Goal: Task Accomplishment & Management: Manage account settings

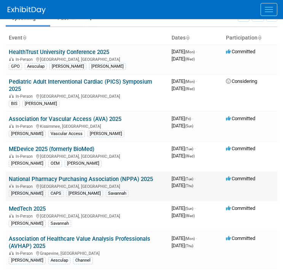
scroll to position [45, 0]
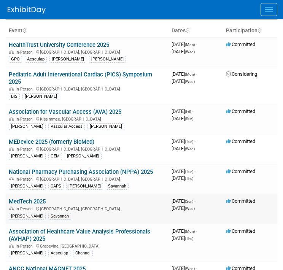
click at [38, 198] on link "MedTech 2025" at bounding box center [27, 201] width 37 height 7
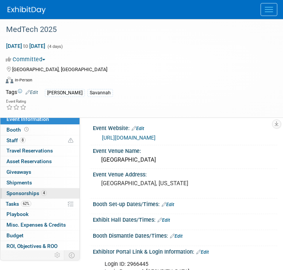
click at [53, 192] on link "4 Sponsorships 4" at bounding box center [39, 193] width 79 height 10
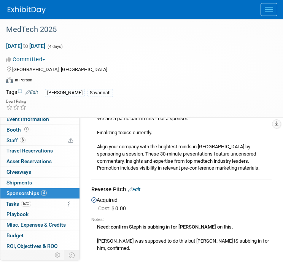
scroll to position [617, 0]
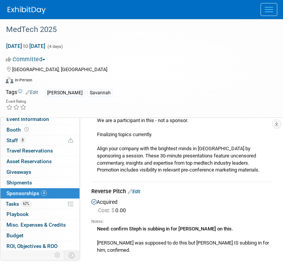
click at [138, 189] on link "Edit" at bounding box center [134, 192] width 13 height 6
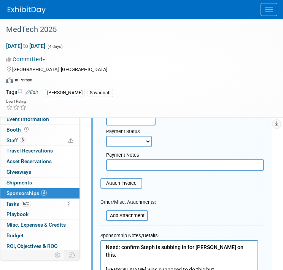
scroll to position [841, 0]
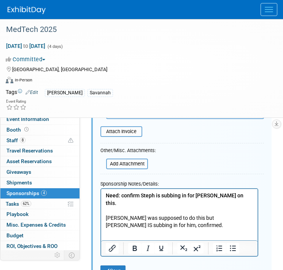
click at [156, 223] on html "Need: confirm Steph is subbing in for [PERSON_NAME] on this. [PERSON_NAME] was …" at bounding box center [179, 209] width 156 height 40
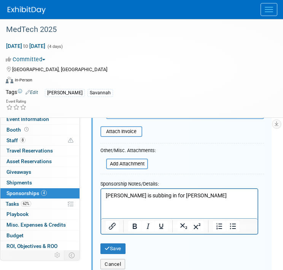
click at [119, 254] on div "Cancel" at bounding box center [182, 262] width 175 height 16
click at [115, 243] on button "Save" at bounding box center [112, 248] width 25 height 11
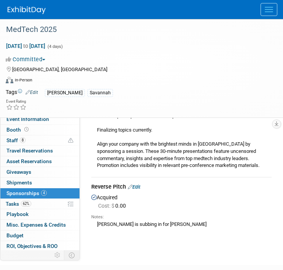
scroll to position [642, 0]
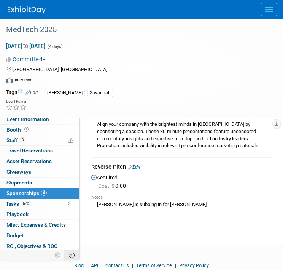
click at [73, 252] on icon at bounding box center [72, 255] width 6 height 6
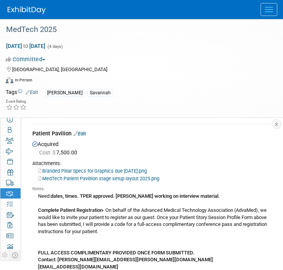
scroll to position [89, 0]
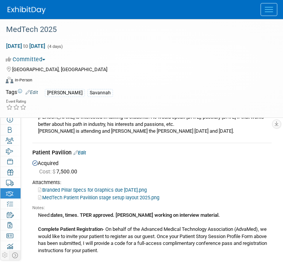
click at [79, 152] on link "Edit" at bounding box center [79, 153] width 13 height 6
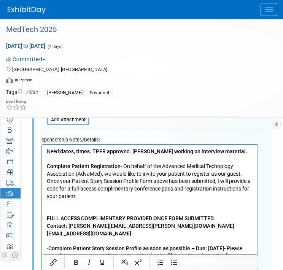
scroll to position [326, 0]
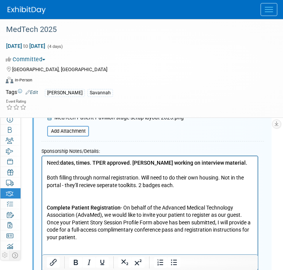
click at [140, 179] on p "Both filling through normal registration. Will need to do their own housing. No…" at bounding box center [150, 181] width 206 height 15
click at [140, 187] on p "Both filling through normal registration. Will need to do their own housing. No…" at bounding box center [150, 181] width 206 height 15
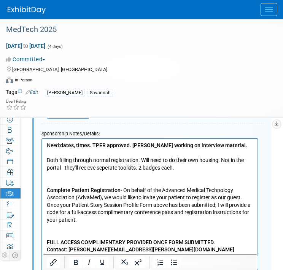
scroll to position [344, 0]
drag, startPoint x: 218, startPoint y: 160, endPoint x: 140, endPoint y: 160, distance: 77.6
click at [140, 160] on p "Both filling through normal registration. Will need to do their own housing. No…" at bounding box center [150, 163] width 206 height 15
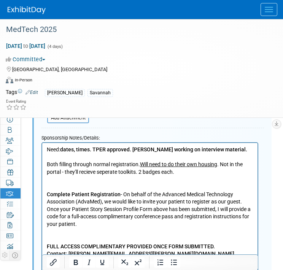
scroll to position [335, 0]
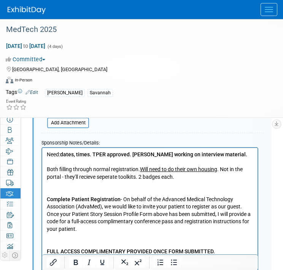
click at [180, 178] on p "Both filling through normal registration. Will need to do their own housing . N…" at bounding box center [150, 172] width 206 height 15
click at [132, 154] on b "dates, times. TPER approved. [PERSON_NAME] working on interview material." at bounding box center [153, 154] width 187 height 6
click at [92, 154] on b "dates, times. TPER approved. [PERSON_NAME] working on interview material." at bounding box center [153, 154] width 187 height 6
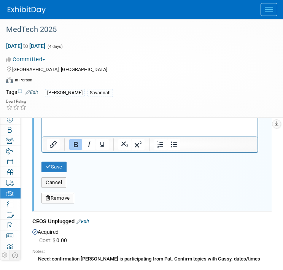
scroll to position [717, 0]
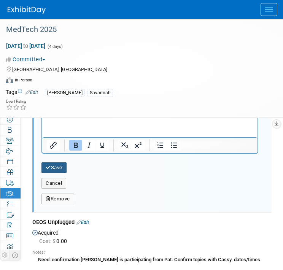
click at [66, 167] on button "Save" at bounding box center [53, 167] width 25 height 11
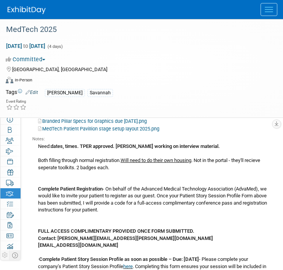
scroll to position [158, 0]
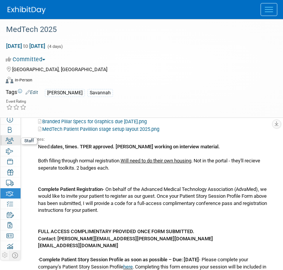
click at [6, 142] on icon at bounding box center [10, 141] width 8 height 6
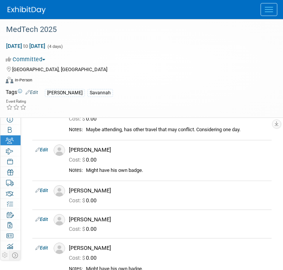
scroll to position [77, 0]
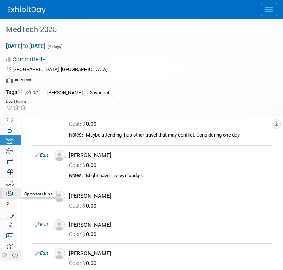
click at [9, 193] on icon at bounding box center [10, 193] width 8 height 6
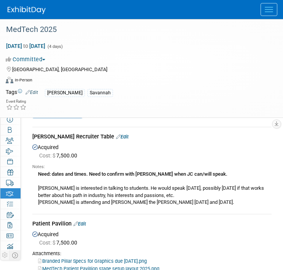
scroll to position [19, 0]
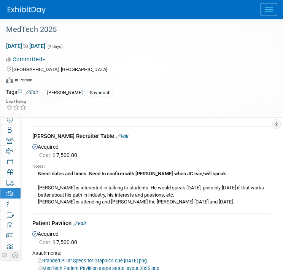
click at [116, 137] on div "[PERSON_NAME] Recruiter Table Edit" at bounding box center [151, 137] width 239 height 10
drag, startPoint x: 109, startPoint y: 137, endPoint x: 116, endPoint y: 137, distance: 6.9
click at [116, 137] on div "[PERSON_NAME] Recruiter Table Edit" at bounding box center [151, 137] width 239 height 10
click at [116, 134] on link "Edit" at bounding box center [122, 136] width 13 height 6
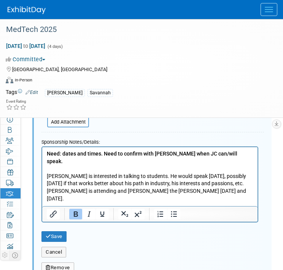
scroll to position [228, 0]
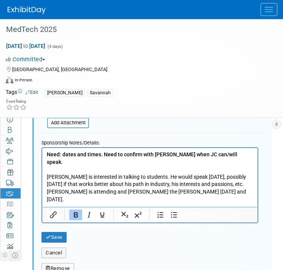
click at [221, 156] on p "Need: dates and times. Need to confirm with [PERSON_NAME] when JC can/will spea…" at bounding box center [150, 177] width 206 height 52
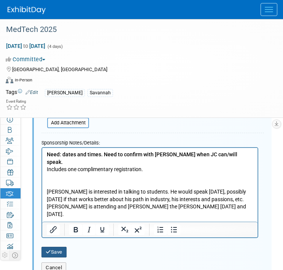
click at [67, 248] on button "Save" at bounding box center [53, 252] width 25 height 11
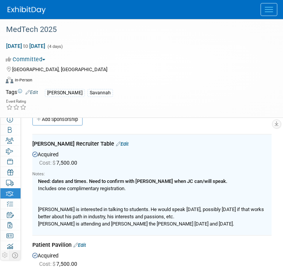
scroll to position [0, 0]
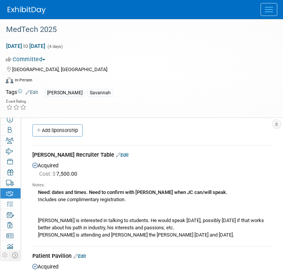
click at [128, 219] on div "Need: dates and times. Need to confirm with [PERSON_NAME] when JC can/will spea…" at bounding box center [151, 213] width 239 height 50
click at [135, 220] on div "Need: dates and times. Need to confirm with [PERSON_NAME] when JC can/will spea…" at bounding box center [151, 213] width 239 height 50
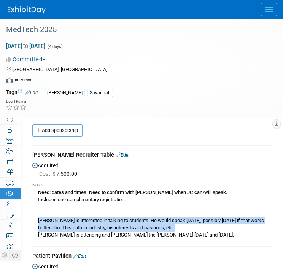
click at [135, 220] on div "Need: dates and times. Need to confirm with [PERSON_NAME] when JC can/will spea…" at bounding box center [151, 213] width 239 height 50
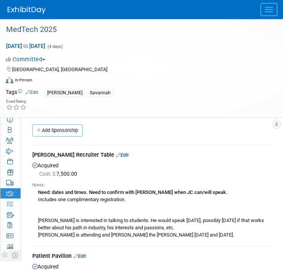
click at [116, 155] on link "Edit" at bounding box center [122, 155] width 13 height 6
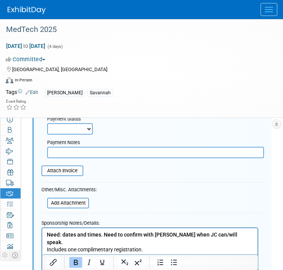
scroll to position [192, 0]
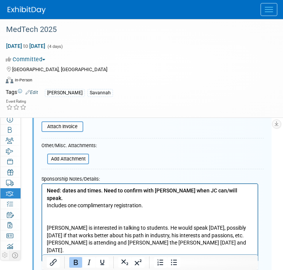
click at [152, 194] on p "Need: dates and times. Need to confirm with [PERSON_NAME] when JC can/will spea…" at bounding box center [150, 220] width 206 height 67
click at [154, 199] on p "Need: dates and times. Need to confirm with [PERSON_NAME] when JC can/will spea…" at bounding box center [150, 220] width 206 height 67
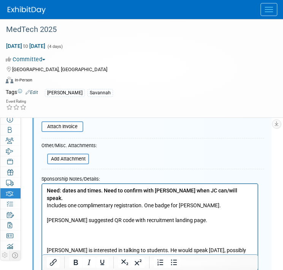
click at [76, 224] on p "[PERSON_NAME] is interested in talking to students. He would speak [DATE], poss…" at bounding box center [150, 250] width 206 height 52
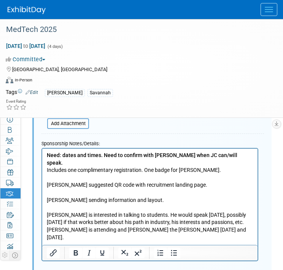
scroll to position [227, 0]
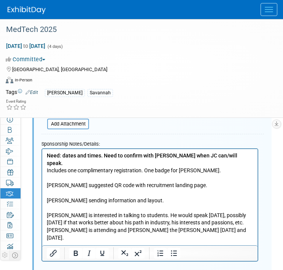
click at [49, 154] on b "Need: dates and times. Need to confirm with [PERSON_NAME] when JC can/will spea…" at bounding box center [142, 159] width 190 height 14
click at [47, 152] on b "Need: dates and times. Need to confirm with [PERSON_NAME] when JC can/will spea…" at bounding box center [142, 159] width 190 height 14
click at [218, 156] on b "Need: dates and times. Need to confirm with [PERSON_NAME] when JC can/will spea…" at bounding box center [142, 159] width 190 height 14
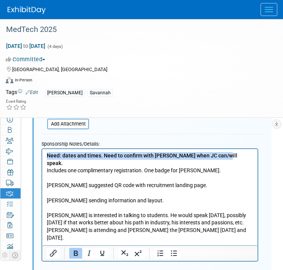
drag, startPoint x: 227, startPoint y: 156, endPoint x: 45, endPoint y: 155, distance: 182.5
click at [45, 155] on html "Need: dates and times. Need to confirm with [PERSON_NAME] when JC can/will spea…" at bounding box center [149, 195] width 215 height 92
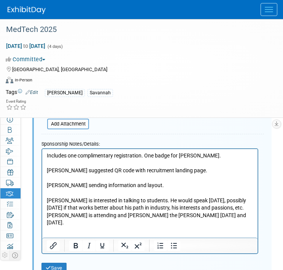
click at [205, 157] on p "Includes one complimentary registration. One badge for [PERSON_NAME]." at bounding box center [150, 156] width 206 height 8
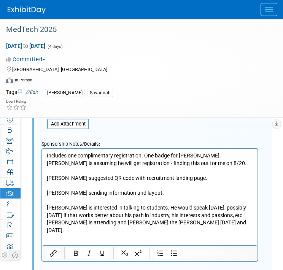
click at [194, 154] on p "Includes one complimentary registration. One badge for [PERSON_NAME]. [PERSON_N…" at bounding box center [150, 159] width 206 height 15
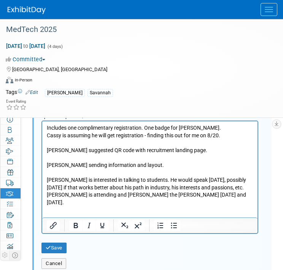
scroll to position [255, 0]
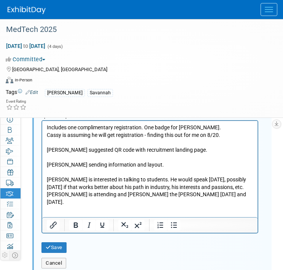
click at [212, 190] on p "[PERSON_NAME] sending information and layout. [PERSON_NAME] is interested in ta…" at bounding box center [150, 179] width 206 height 52
click at [216, 189] on p "[PERSON_NAME] sending information and layout. [PERSON_NAME] is interested in ta…" at bounding box center [150, 179] width 206 height 52
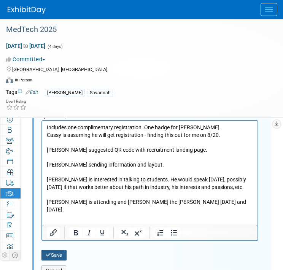
click at [60, 250] on button "Save" at bounding box center [53, 255] width 25 height 11
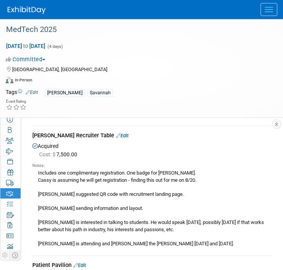
scroll to position [17, 0]
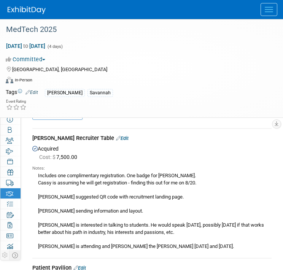
click at [111, 139] on div "[PERSON_NAME] Recruiter Table Edit" at bounding box center [151, 139] width 239 height 10
click at [116, 138] on link "Edit" at bounding box center [122, 138] width 13 height 6
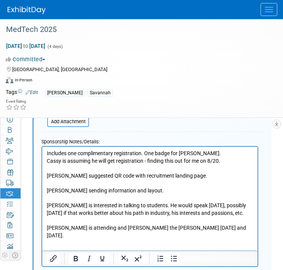
scroll to position [229, 0]
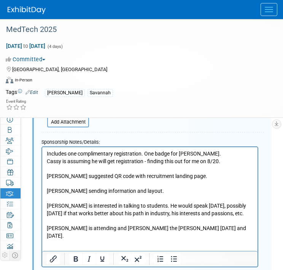
click at [230, 161] on p "Includes one complimentary registration. One badge for [PERSON_NAME]. [PERSON_N…" at bounding box center [150, 194] width 206 height 89
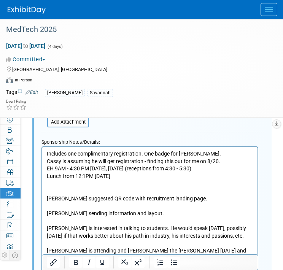
click at [81, 176] on p "Lunch from 12:1PM [DATE]" at bounding box center [150, 176] width 206 height 8
click at [83, 176] on p "Lunch from 12:1PM [DATE]" at bounding box center [150, 176] width 206 height 8
click at [52, 168] on p "EH 9AM - 4:30 PM [DATE], [DATE] (receptions from 4:30 - 5:30)" at bounding box center [150, 169] width 206 height 8
click at [129, 168] on p "EH hours 9AM - 4:30 PM [DATE], [DATE] (receptions from 4:30 - 5:30)" at bounding box center [150, 169] width 206 height 8
click at [127, 167] on p "EH hours 9AM - 4:30 PM [DATE], [DATE] (receptions from 4:30 - 5:30)" at bounding box center [150, 169] width 206 height 8
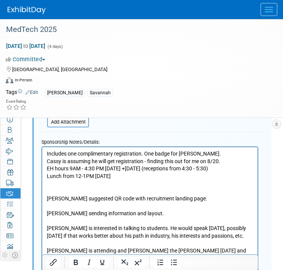
click at [138, 175] on p "Lunch from 12-1PM [DATE]" at bounding box center [150, 176] width 206 height 8
click at [81, 178] on p "Lunch from 12-1PM [DATE]" at bounding box center [150, 176] width 206 height 8
click at [136, 175] on p "Lunch from 12 - 1PM [DATE]" at bounding box center [150, 176] width 206 height 8
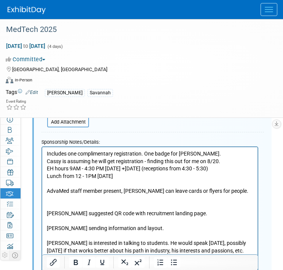
click at [113, 199] on p "[PERSON_NAME] suggested QR code with recruitment landing page. [PERSON_NAME] se…" at bounding box center [150, 236] width 206 height 82
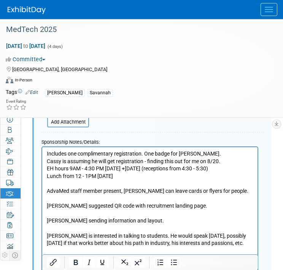
click at [132, 177] on p "Lunch from 12 - 1PM [DATE]" at bounding box center [150, 176] width 206 height 8
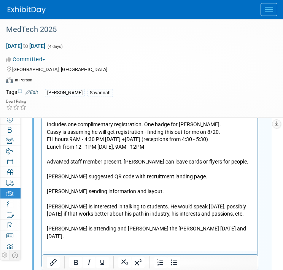
scroll to position [246, 0]
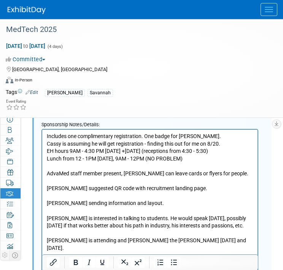
click at [146, 210] on p "AdvaMed staff member present, [PERSON_NAME] can leave cards or flyers for peopl…" at bounding box center [150, 211] width 206 height 82
click at [147, 205] on p "AdvaMed staff member present, [PERSON_NAME] can leave cards or flyers for peopl…" at bounding box center [150, 211] width 206 height 82
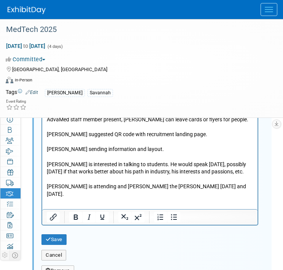
scroll to position [299, 0]
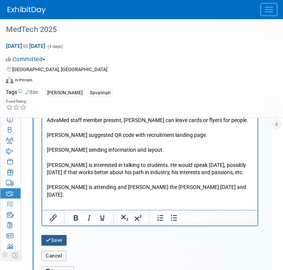
click at [59, 239] on button "Save" at bounding box center [53, 240] width 25 height 11
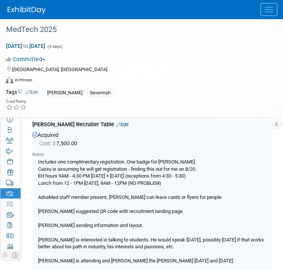
scroll to position [31, 0]
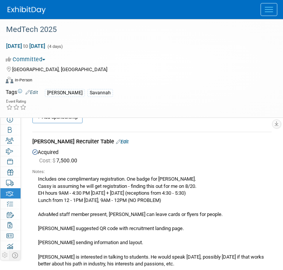
click at [116, 140] on link "Edit" at bounding box center [122, 142] width 13 height 6
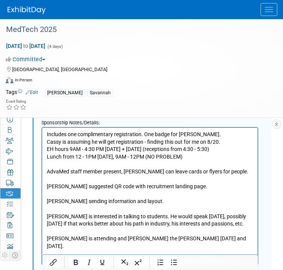
scroll to position [264, 0]
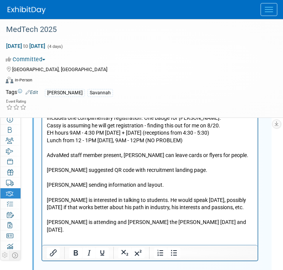
click at [217, 208] on p "Includes one complimentary registration. One badge for [PERSON_NAME]. [PERSON_N…" at bounding box center [150, 173] width 206 height 119
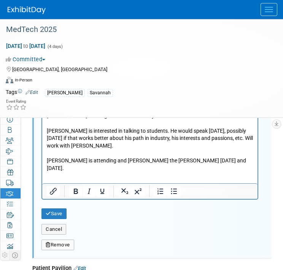
scroll to position [342, 0]
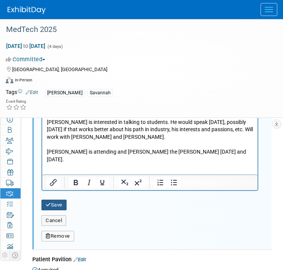
click at [58, 200] on button "Save" at bounding box center [53, 205] width 25 height 11
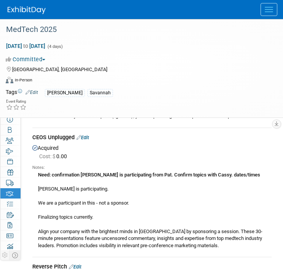
scroll to position [535, 0]
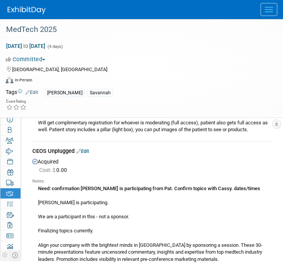
click at [87, 148] on link "Edit" at bounding box center [82, 151] width 13 height 6
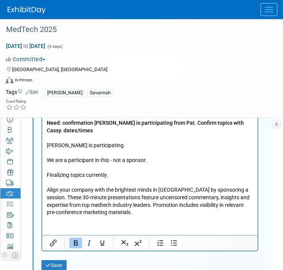
scroll to position [785, 0]
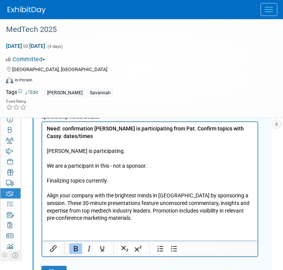
click at [104, 147] on p "Need: confirmation [PERSON_NAME] is participating from Pat. Confirm topics with…" at bounding box center [150, 173] width 206 height 97
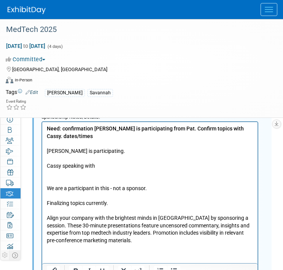
click at [80, 173] on p "We are a participant in this - not a sponsor. Finalizing topics currently. Alig…" at bounding box center [150, 207] width 206 height 75
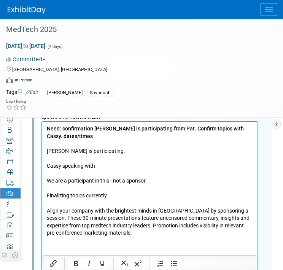
click at [103, 165] on p "Cassy speaking with We are a participant in this - not a sponsor. Finalizing to…" at bounding box center [150, 199] width 206 height 75
click at [122, 198] on p "Cassy speaking with team to get topics. We are a participant in this - not a sp…" at bounding box center [150, 199] width 206 height 75
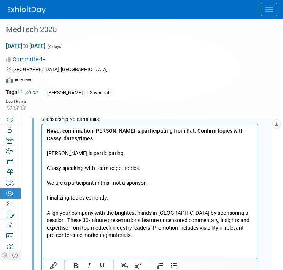
scroll to position [780, 0]
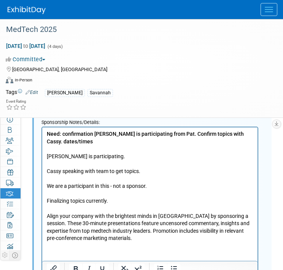
click at [98, 157] on p "Need: confirmation [PERSON_NAME] is participating from Pat. Confirm topics with…" at bounding box center [150, 145] width 206 height 30
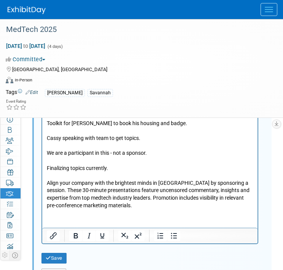
scroll to position [863, 0]
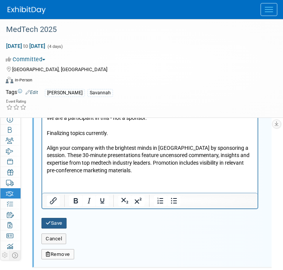
click at [58, 218] on button "Save" at bounding box center [53, 223] width 25 height 11
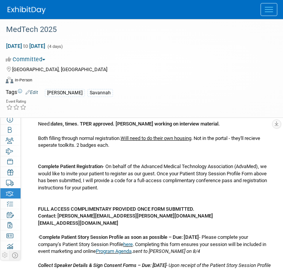
scroll to position [0, 0]
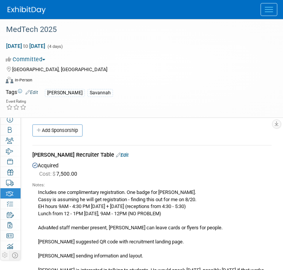
click at [116, 152] on link "Edit" at bounding box center [122, 155] width 13 height 6
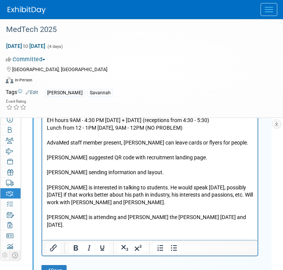
scroll to position [276, 0]
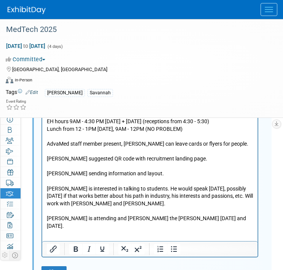
click at [110, 205] on p "Includes one complimentary registration. One badge for [PERSON_NAME]. [PERSON_N…" at bounding box center [150, 166] width 206 height 127
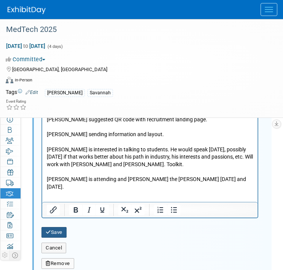
click at [56, 229] on button "Save" at bounding box center [53, 232] width 25 height 11
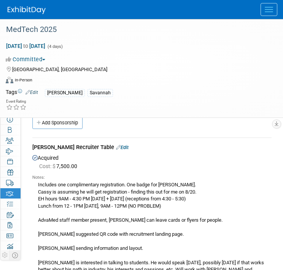
scroll to position [0, 0]
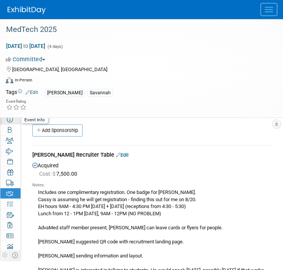
click at [12, 123] on link "Event Information" at bounding box center [10, 119] width 20 height 10
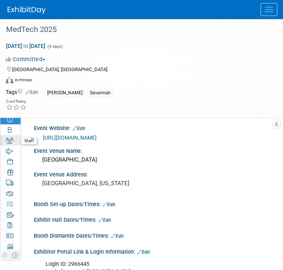
click at [2, 141] on link "8 Staff 8" at bounding box center [10, 140] width 20 height 10
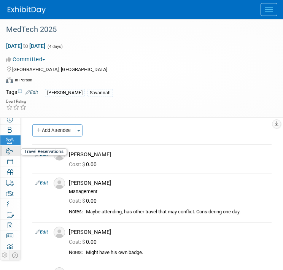
click at [7, 149] on icon at bounding box center [9, 151] width 7 height 6
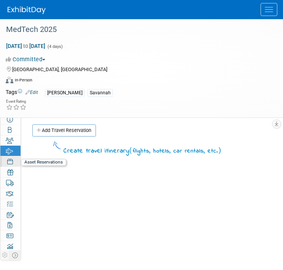
click at [7, 160] on icon at bounding box center [9, 162] width 5 height 6
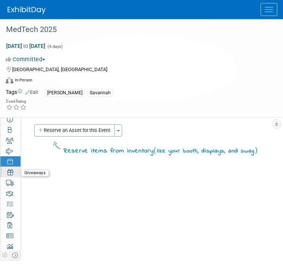
click at [8, 175] on icon at bounding box center [10, 172] width 6 height 6
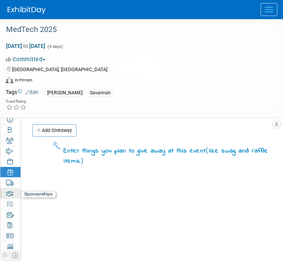
click at [9, 188] on link "4 Sponsorships 4" at bounding box center [10, 193] width 20 height 10
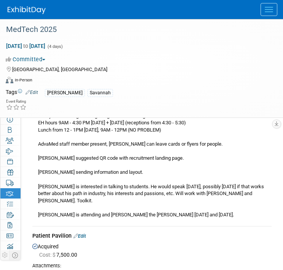
scroll to position [100, 0]
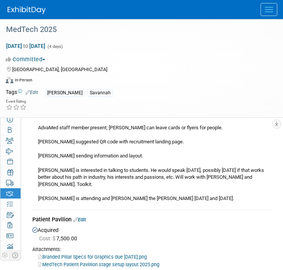
click at [82, 140] on div "Includes one complimentary registration. One badge for [PERSON_NAME]. [PERSON_N…" at bounding box center [151, 145] width 239 height 114
click at [83, 142] on div "Includes one complimentary registration. One badge for [PERSON_NAME]. [PERSON_N…" at bounding box center [151, 145] width 239 height 114
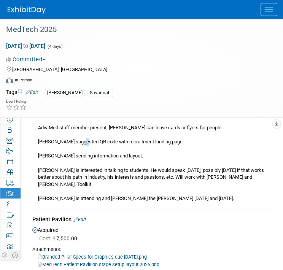
click at [83, 142] on div "Includes one complimentary registration. One badge for [PERSON_NAME]. [PERSON_N…" at bounding box center [151, 145] width 239 height 114
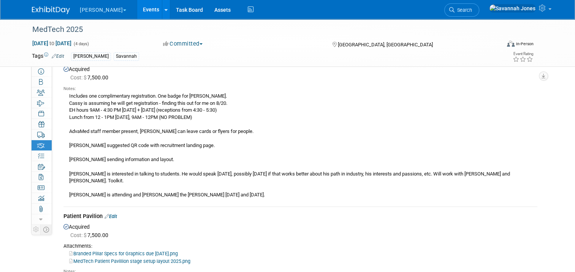
scroll to position [48, 0]
click at [202, 131] on div "Includes one complimentary registration. One badge for [PERSON_NAME]. [PERSON_N…" at bounding box center [300, 145] width 474 height 107
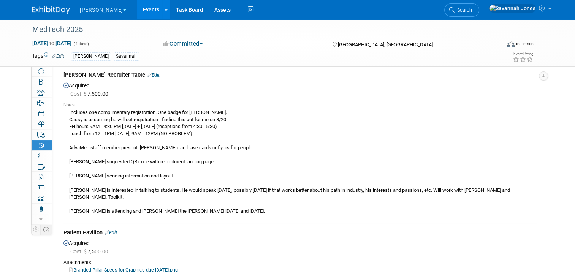
scroll to position [32, 0]
click at [38, 89] on link "8 Staff 8" at bounding box center [42, 92] width 20 height 10
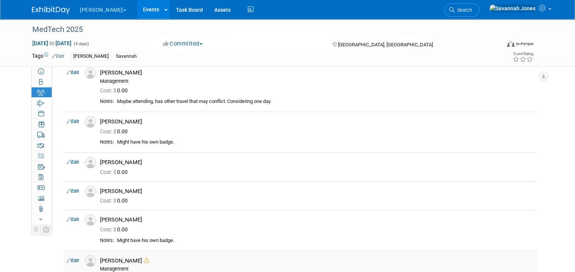
scroll to position [0, 0]
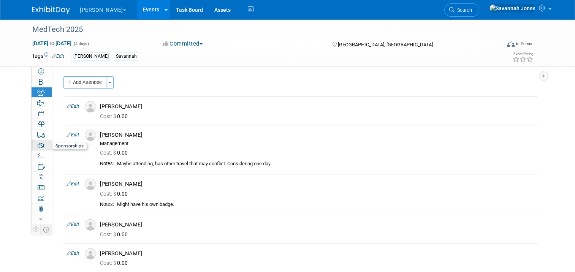
click at [37, 149] on icon at bounding box center [41, 146] width 8 height 6
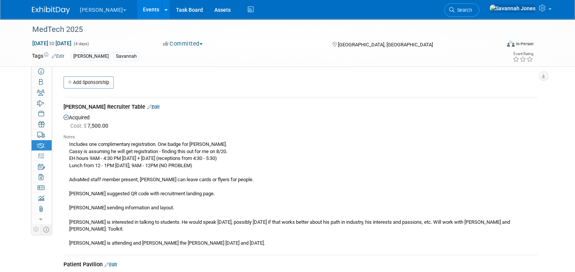
click at [283, 173] on div "Includes one complimentary registration. One badge for [PERSON_NAME]. [PERSON_N…" at bounding box center [300, 193] width 474 height 107
